Goal: Task Accomplishment & Management: Manage account settings

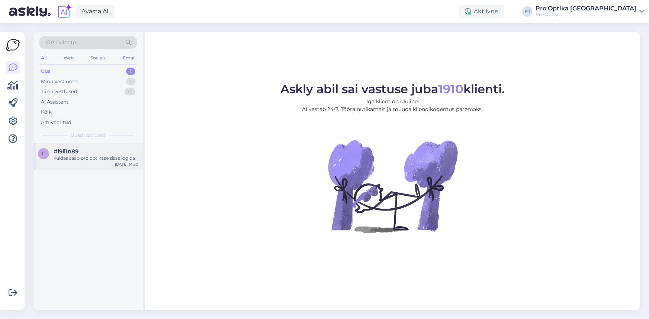
click at [113, 148] on div "#l9ii1n89" at bounding box center [96, 151] width 85 height 7
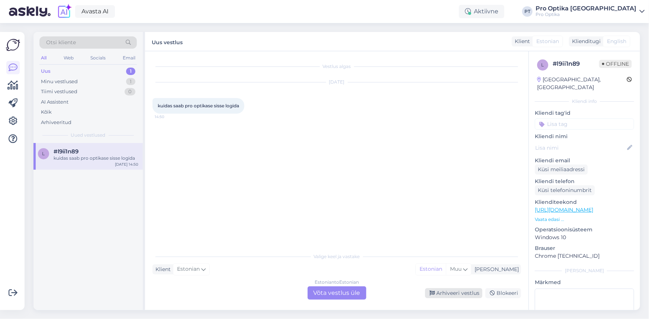
click at [453, 291] on div "Arhiveeri vestlus" at bounding box center [453, 293] width 57 height 10
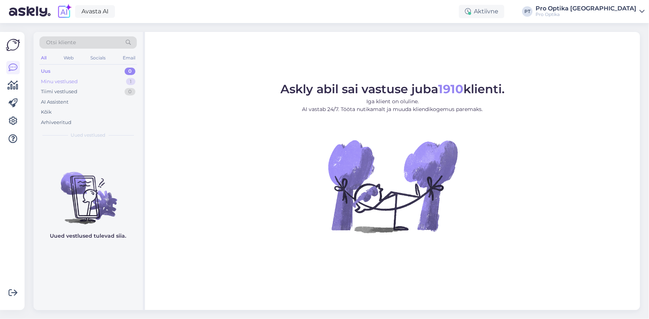
click at [94, 82] on div "Minu vestlused 1" at bounding box center [87, 82] width 97 height 10
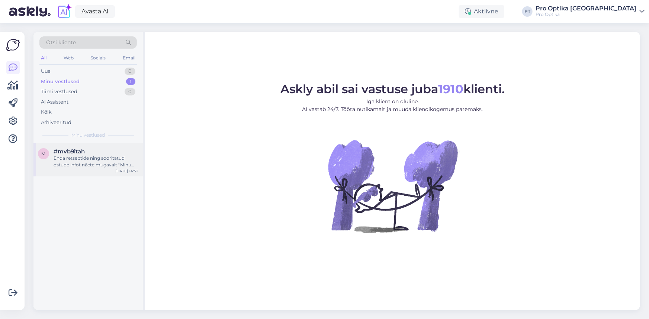
click at [97, 166] on div "Enda retseptide ning sooritatud ostude infot näete mugavalt ''Minu kontol'', ku…" at bounding box center [96, 161] width 85 height 13
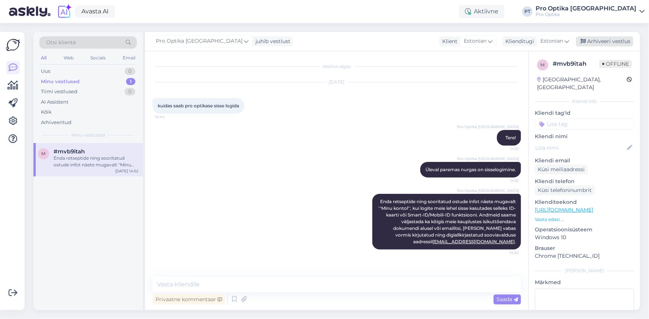
click at [599, 39] on div "Arhiveeri vestlus" at bounding box center [604, 41] width 57 height 10
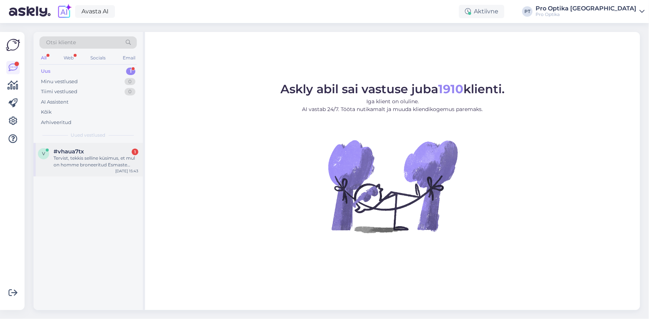
click at [91, 157] on div "Tervist, tekkis selline küsimus, et mul on homme broneeritud Esmaste läätsede a…" at bounding box center [96, 161] width 85 height 13
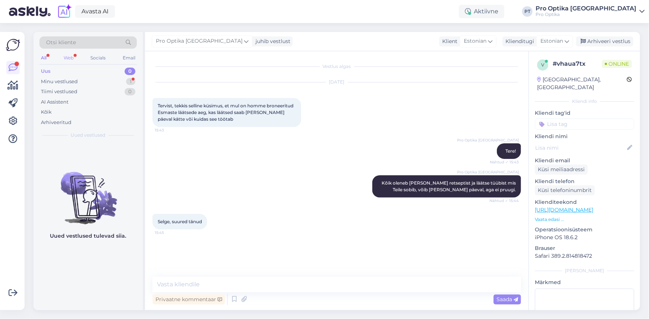
click at [71, 58] on div "Web" at bounding box center [68, 58] width 13 height 10
click at [45, 55] on div "All" at bounding box center [43, 58] width 9 height 10
click at [72, 58] on div "Web" at bounding box center [68, 58] width 13 height 10
click at [75, 82] on div "Minu vestlused" at bounding box center [59, 81] width 37 height 7
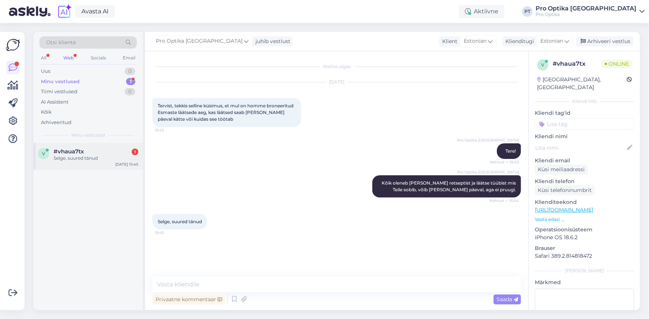
click at [67, 149] on span "#vhaua7tx" at bounding box center [69, 151] width 30 height 7
click at [89, 211] on div "v #vhaua7tx Selge, suured tänud [DATE] 15:45" at bounding box center [87, 226] width 109 height 167
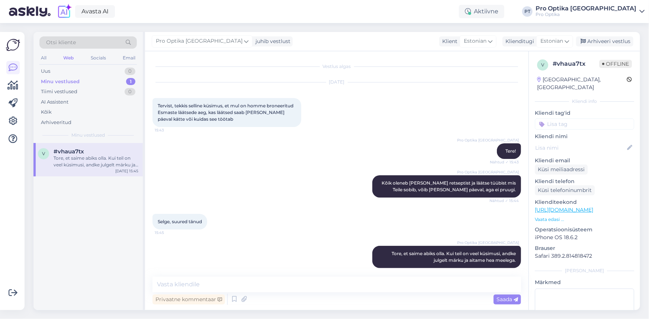
scroll to position [6, 0]
